Goal: Information Seeking & Learning: Compare options

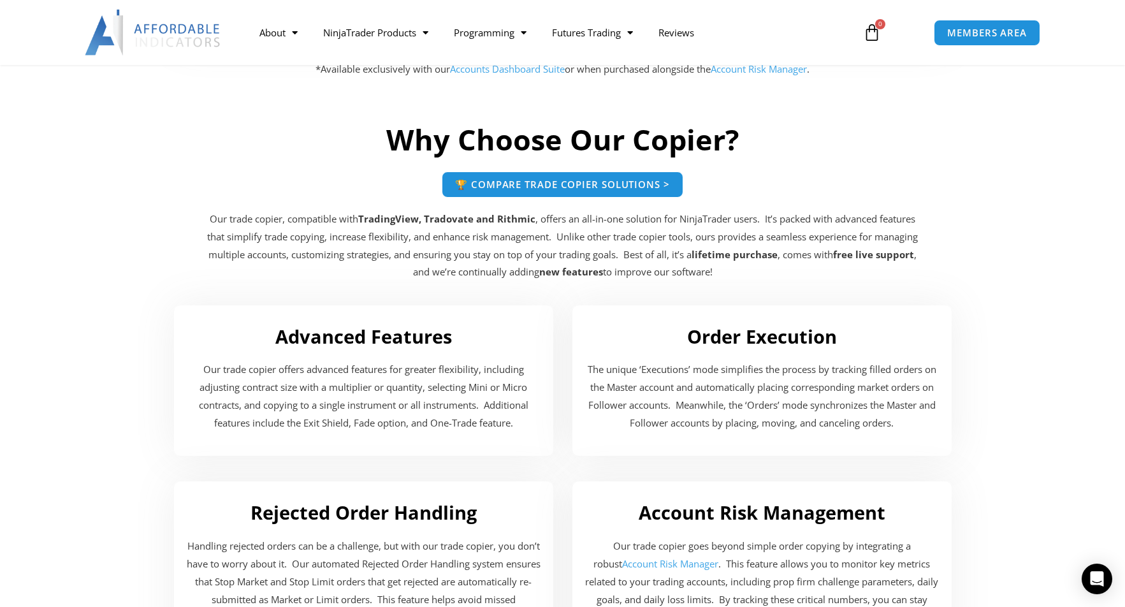
scroll to position [1944, 0]
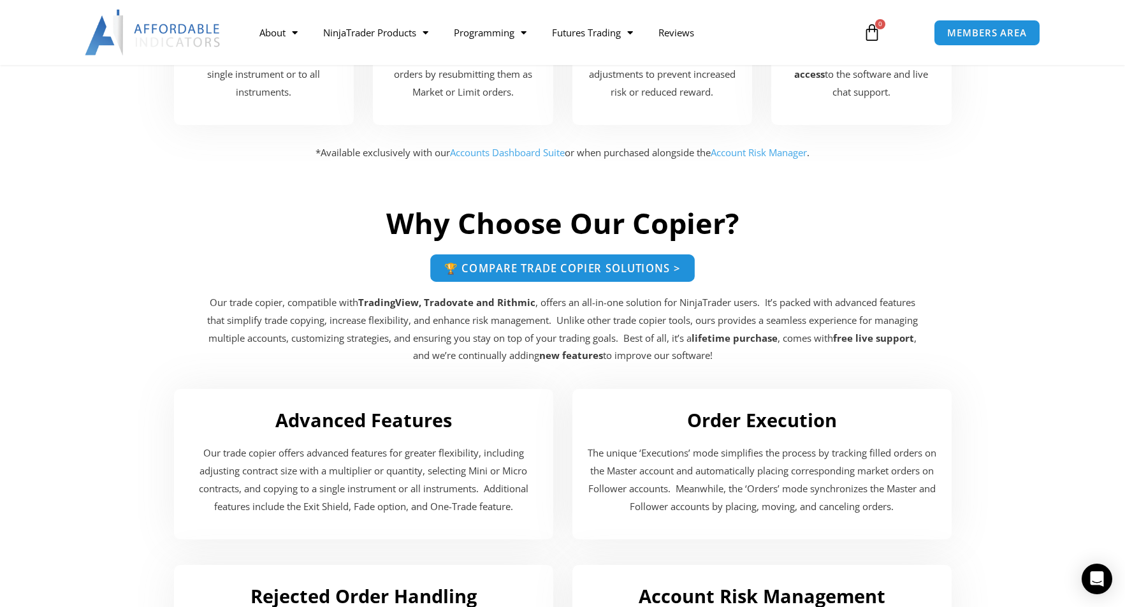
click at [640, 263] on span "🏆 Compare Trade Copier Solutions >" at bounding box center [562, 268] width 236 height 11
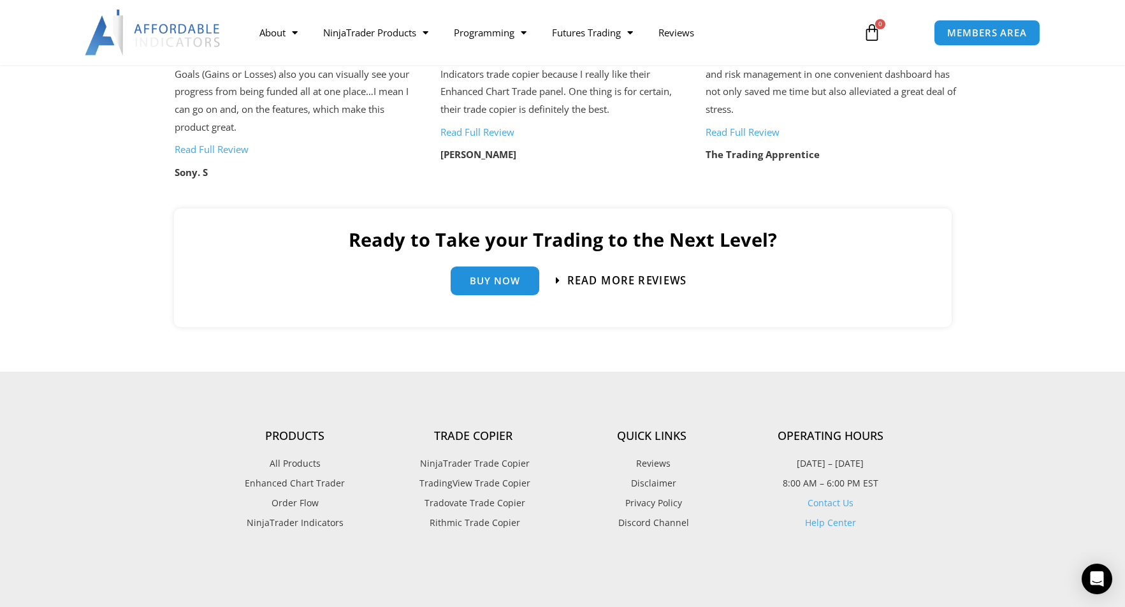
scroll to position [2854, 0]
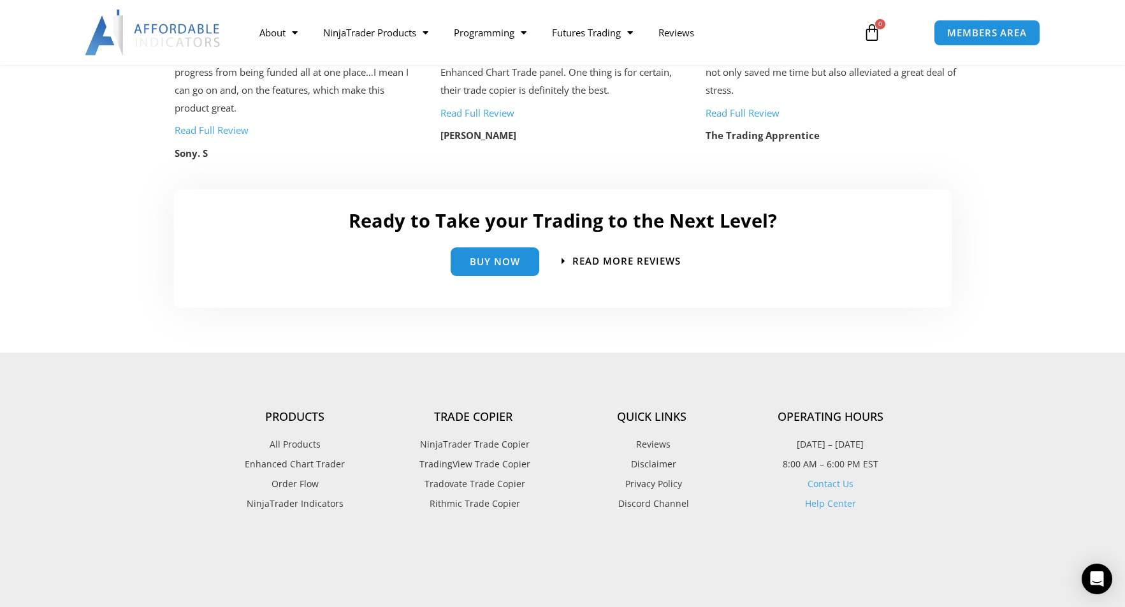
click at [498, 456] on span "TradingView Trade Copier" at bounding box center [473, 464] width 114 height 17
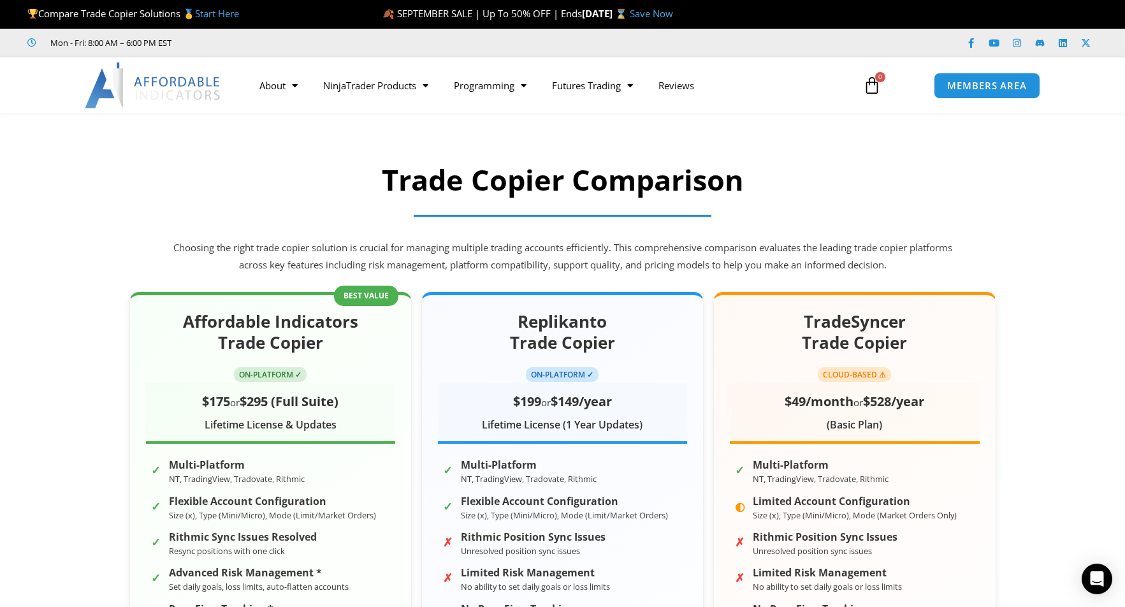
click at [229, 279] on div "Affordable Indicators Trade Copier ON-PLATFORM ✓ $175 or $295 (Full Suite) Life…" at bounding box center [563, 564] width 893 height 571
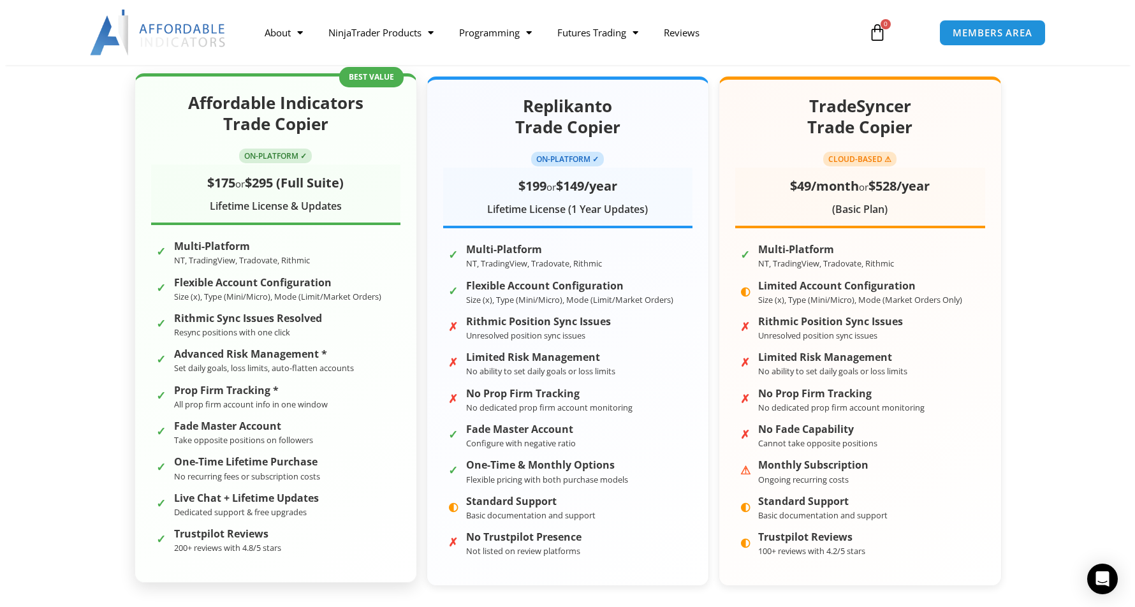
scroll to position [218, 0]
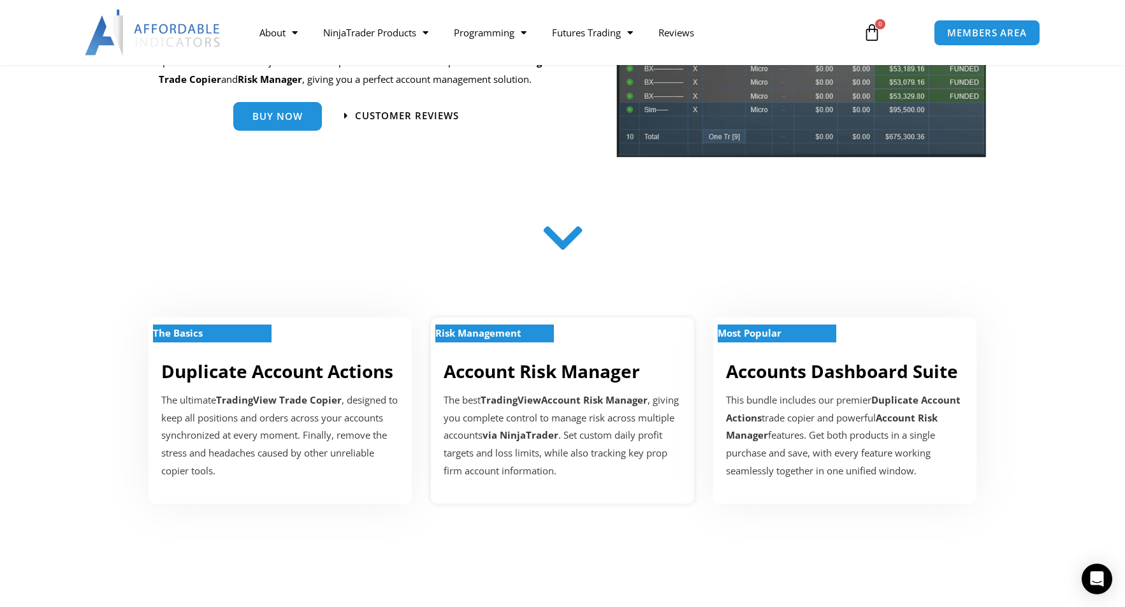
scroll to position [316, 0]
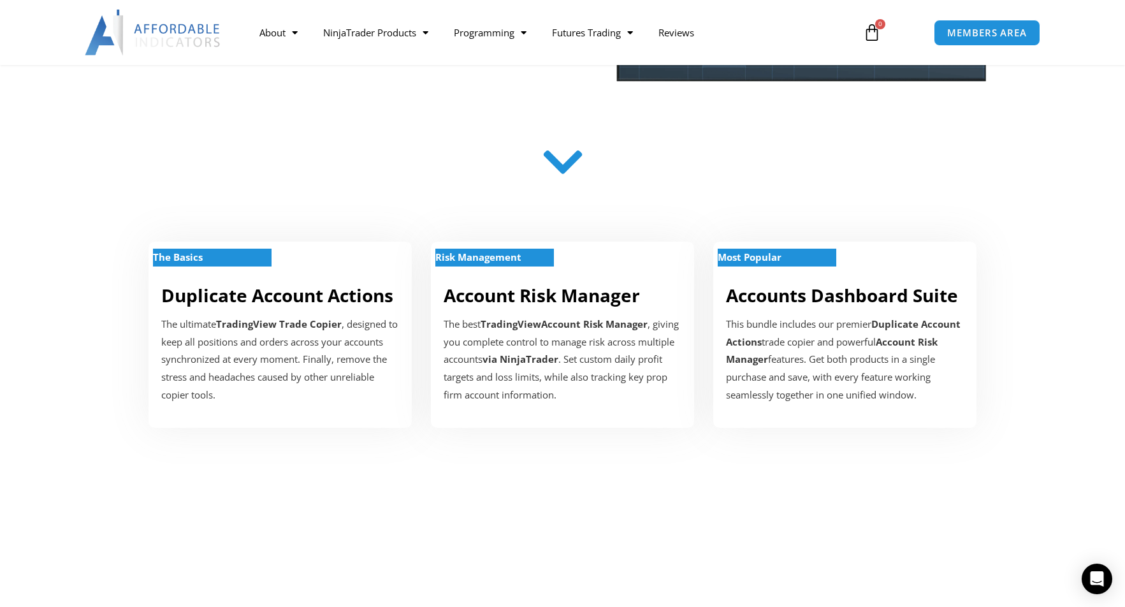
click at [560, 161] on icon at bounding box center [562, 162] width 45 height 45
click at [265, 383] on p "The ultimate TradingView Trade Copier , designed to keep all positions and orde…" at bounding box center [280, 360] width 238 height 89
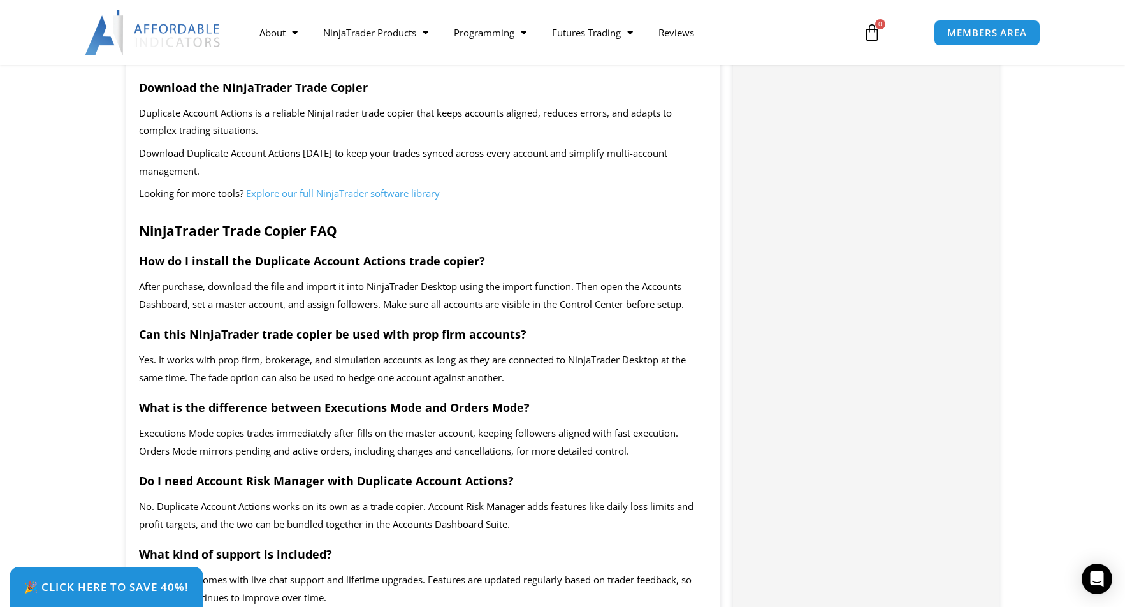
scroll to position [2557, 0]
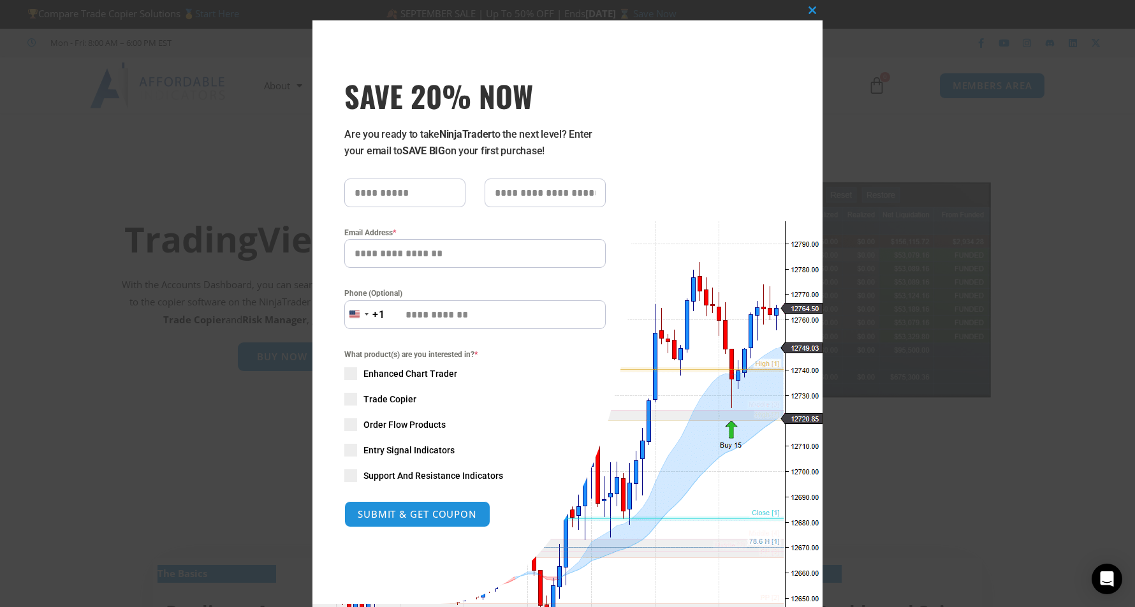
drag, startPoint x: 806, startPoint y: 10, endPoint x: 868, endPoint y: 34, distance: 66.1
click at [806, 10] on span "SAVE 20% NOW popup" at bounding box center [812, 10] width 20 height 8
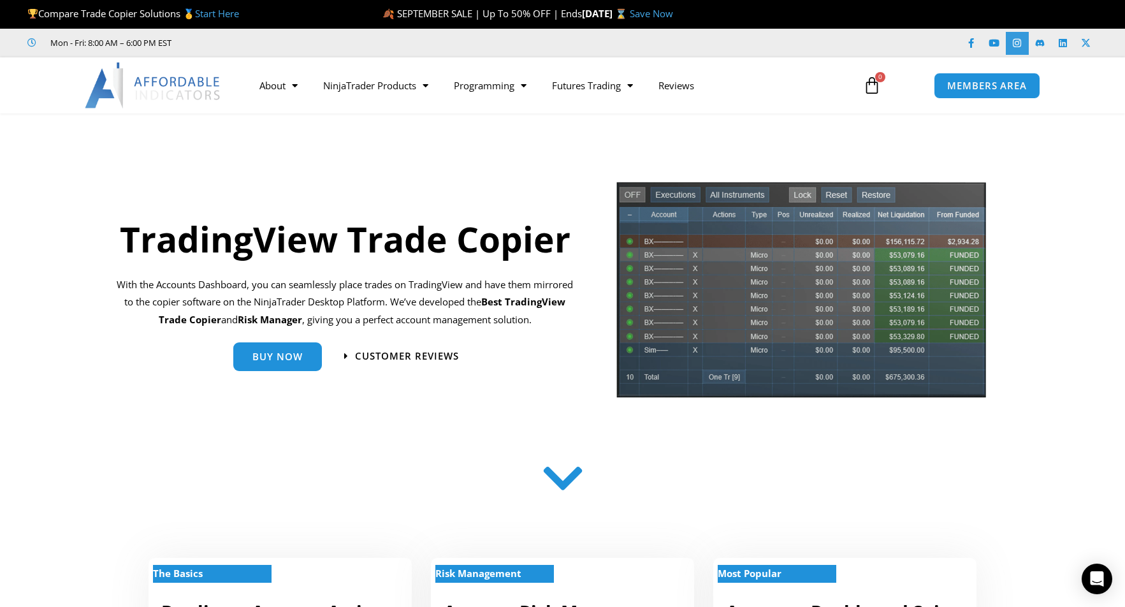
click at [1018, 41] on icon at bounding box center [1017, 43] width 10 height 10
click at [236, 10] on link "Start Here" at bounding box center [217, 13] width 44 height 13
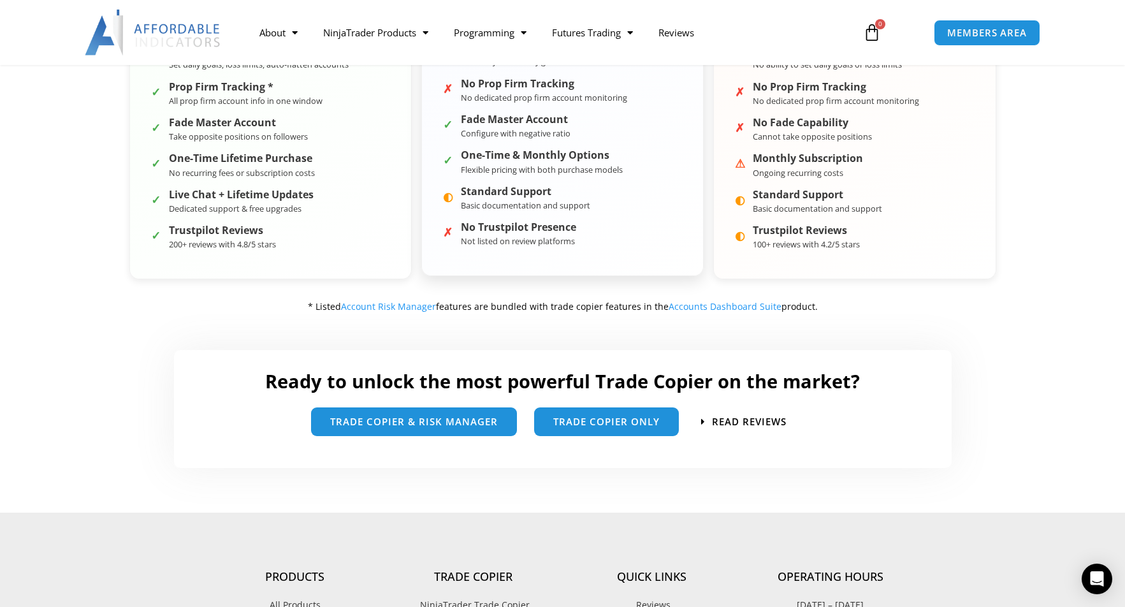
scroll to position [564, 0]
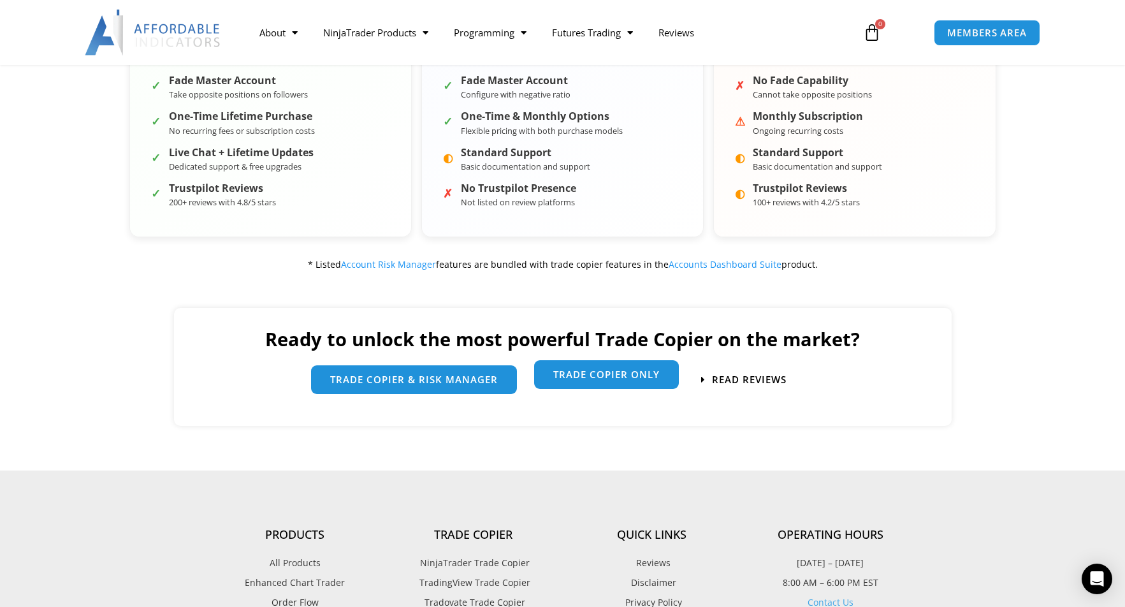
click at [619, 372] on span "Trade Copier Only" at bounding box center [606, 375] width 106 height 10
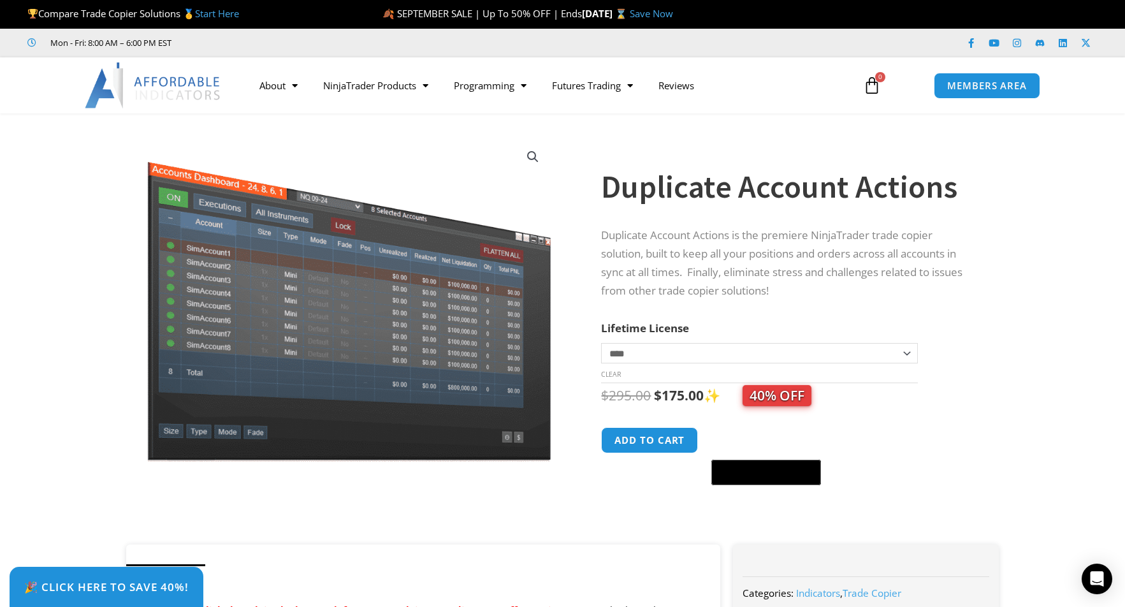
scroll to position [307, 0]
